Goal: Book appointment/travel/reservation

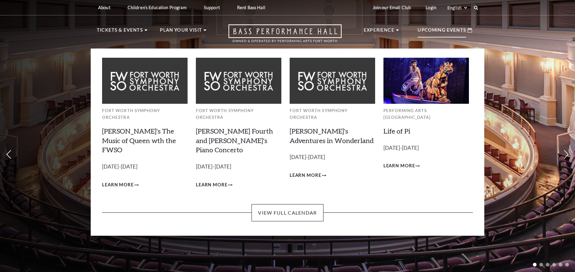
click at [466, 27] on div "Upcoming Events" at bounding box center [444, 31] width 67 height 18
click at [291, 204] on link "View Full Calendar" at bounding box center [287, 212] width 72 height 17
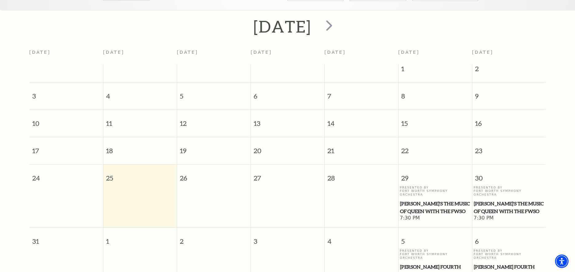
scroll to position [54, 0]
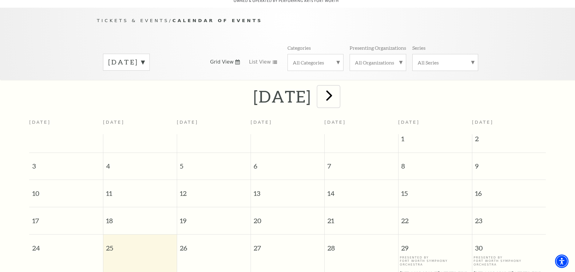
click at [338, 96] on span "next" at bounding box center [329, 96] width 18 height 18
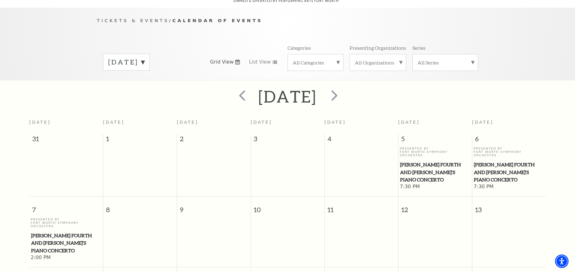
click at [351, 96] on div at bounding box center [334, 97] width 34 height 22
click at [343, 90] on span "next" at bounding box center [335, 96] width 18 height 18
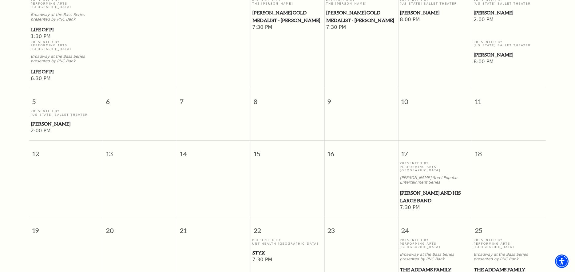
scroll to position [208, 0]
